Goal: Information Seeking & Learning: Learn about a topic

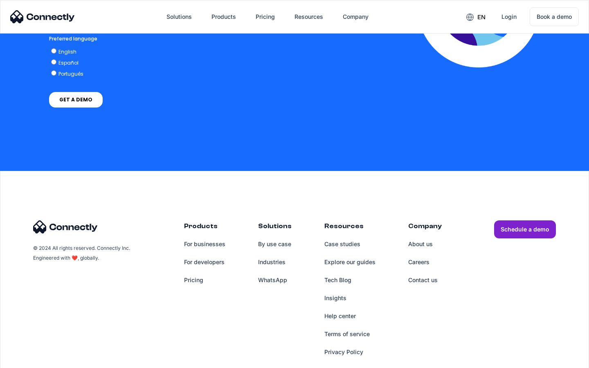
scroll to position [1804, 0]
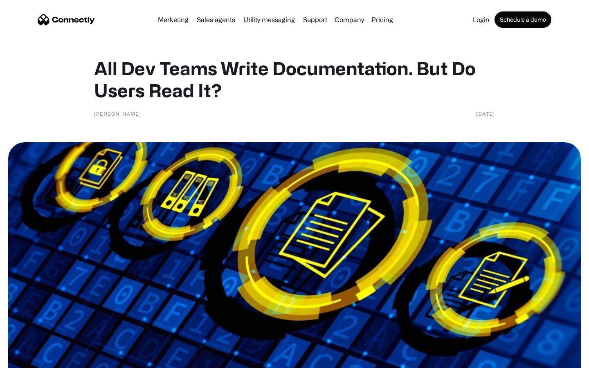
scroll to position [2729, 0]
